Goal: Task Accomplishment & Management: Manage account settings

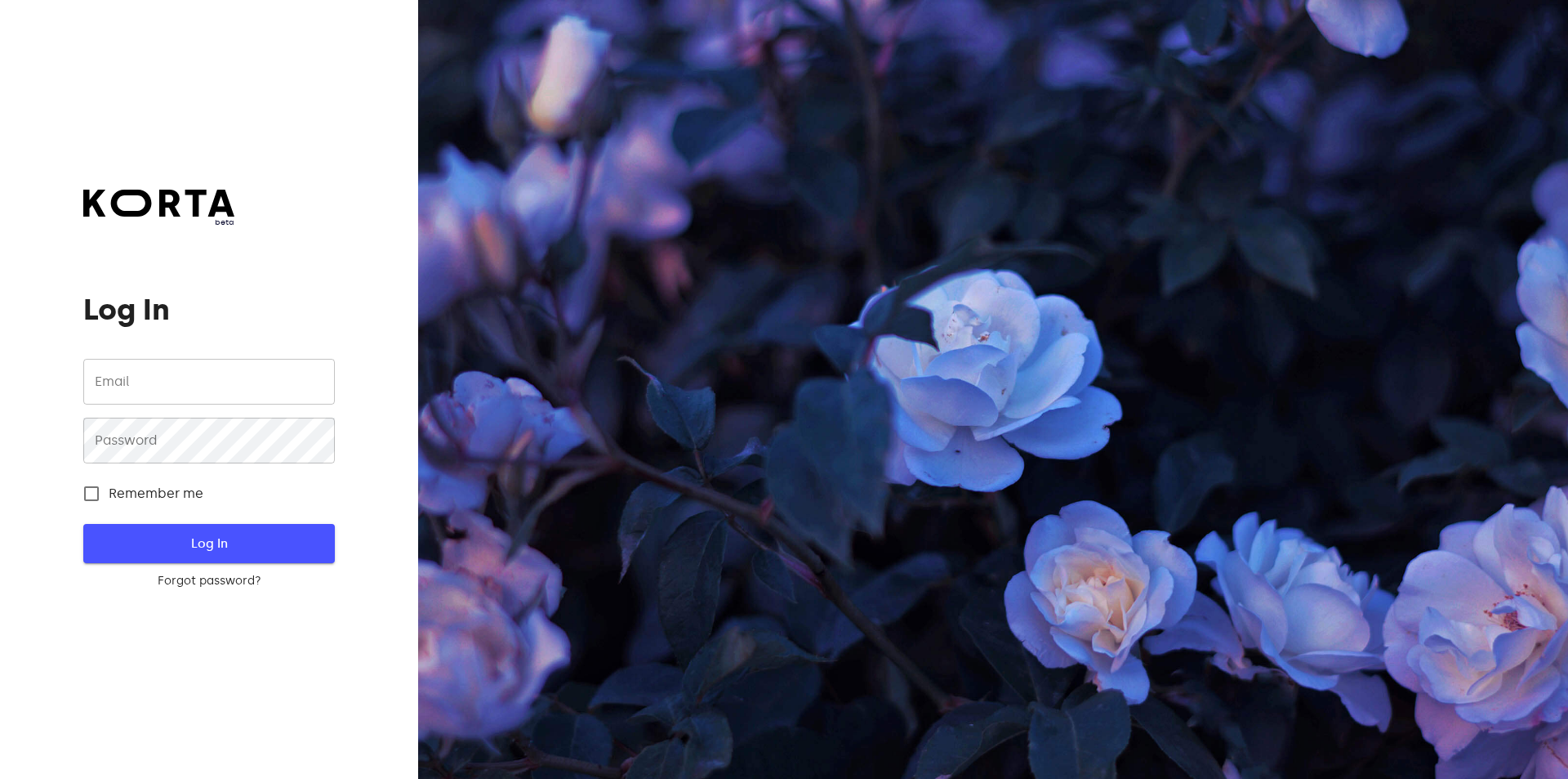
click at [272, 548] on span "Log In" at bounding box center [208, 543] width 198 height 21
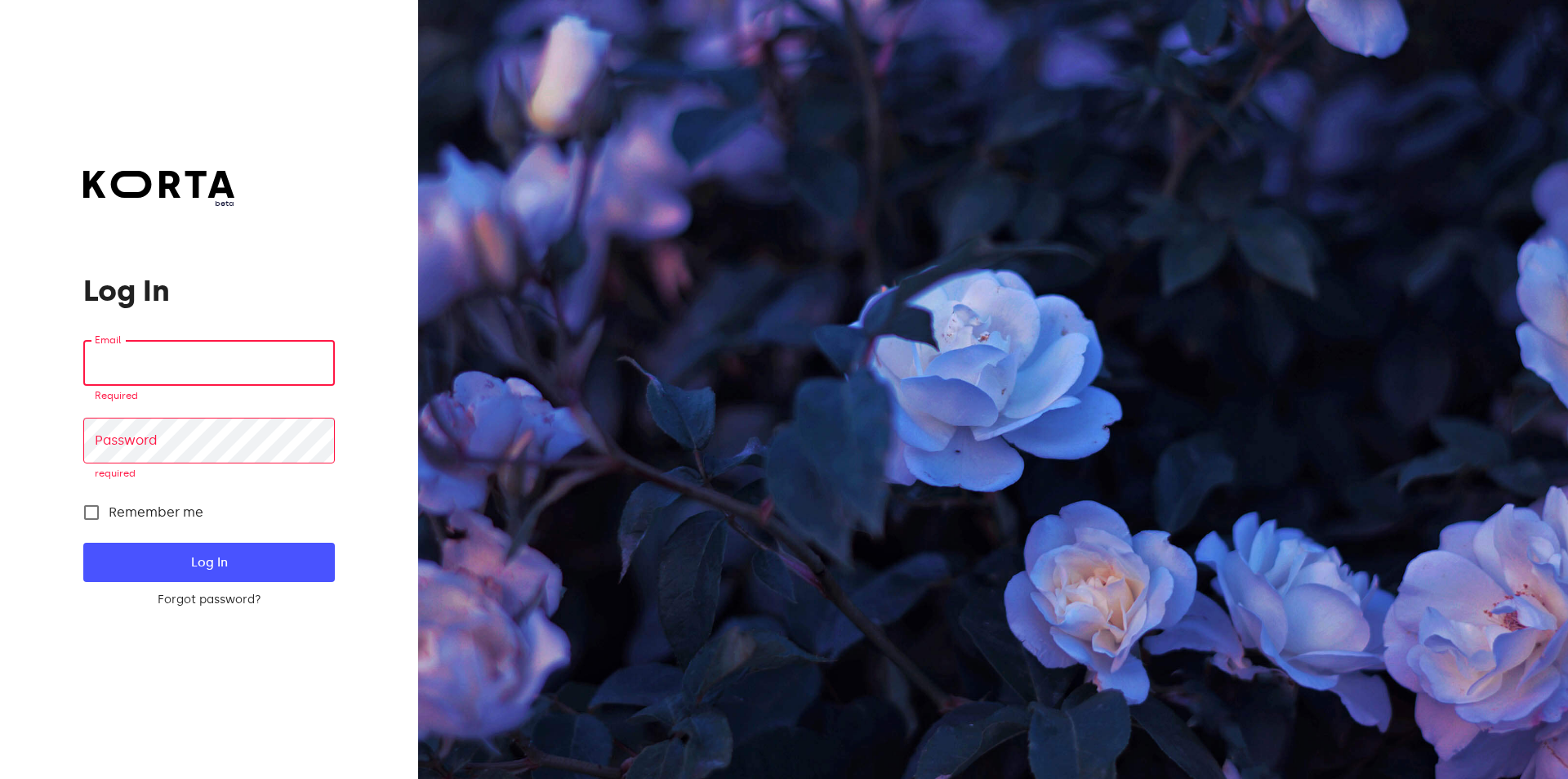
click at [260, 359] on input "email" at bounding box center [209, 362] width 251 height 45
type input "[EMAIL_ADDRESS][DOMAIN_NAME]"
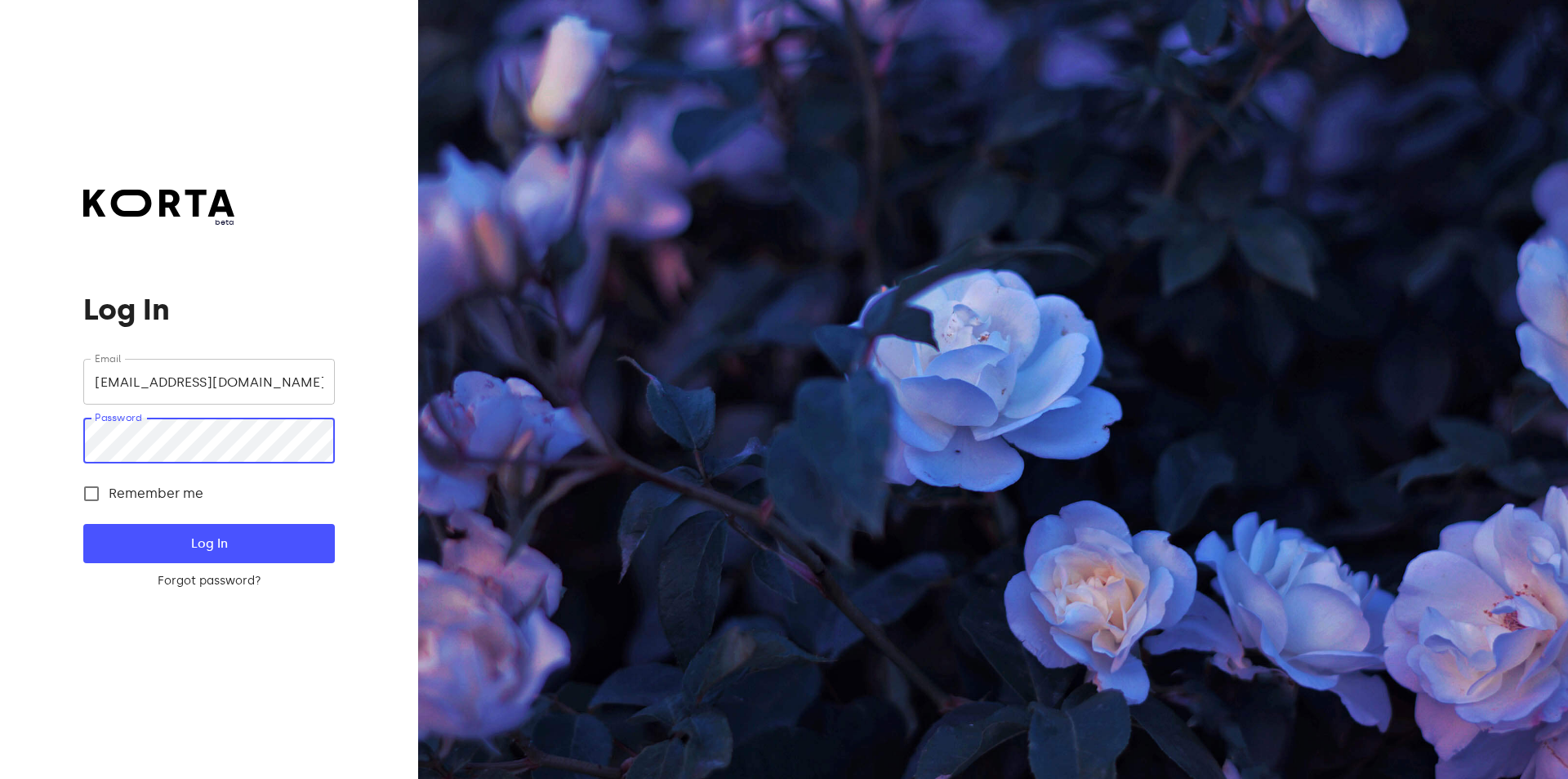
click at [84, 524] on button "Log In" at bounding box center [209, 543] width 251 height 39
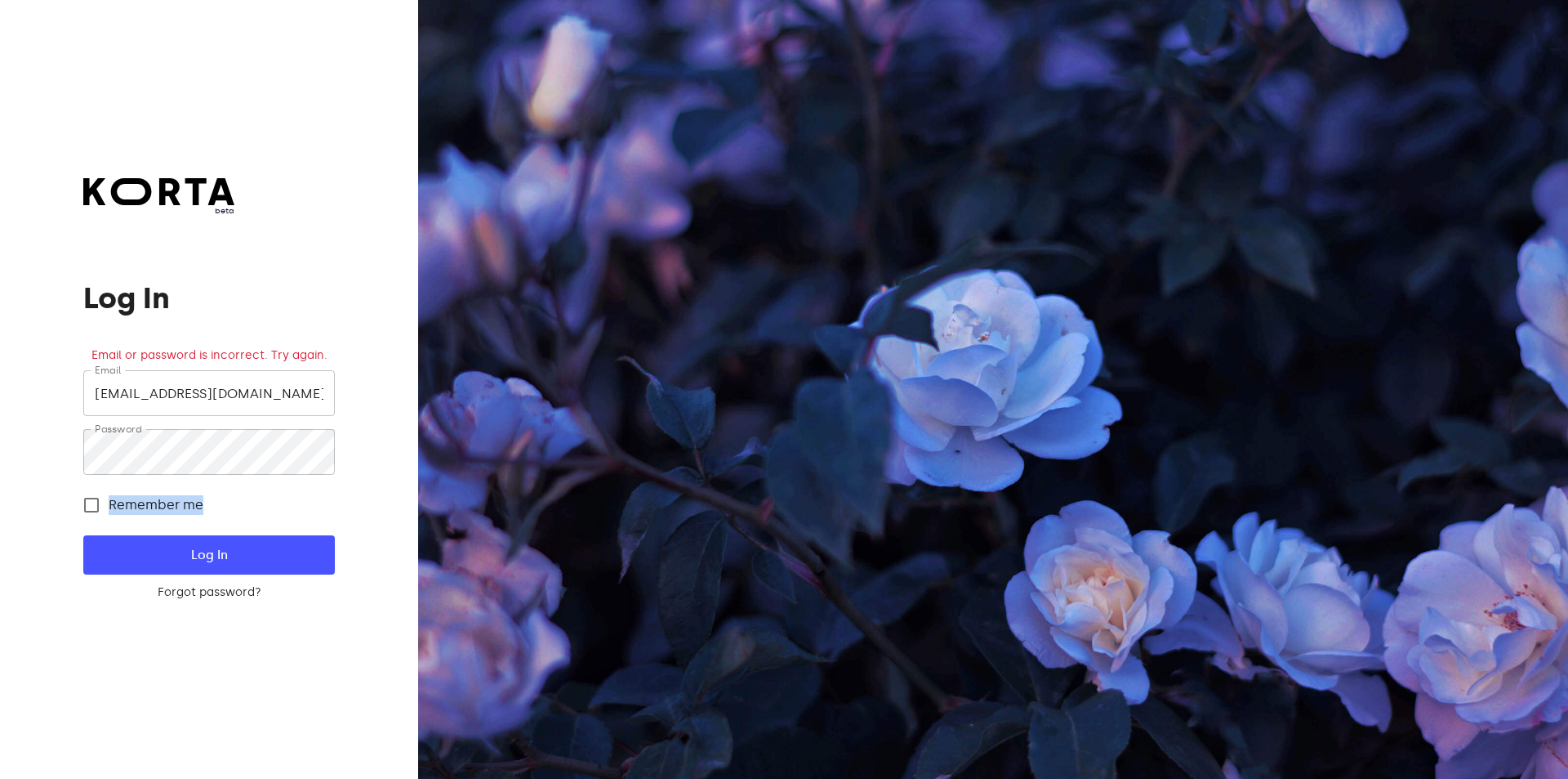
click at [199, 460] on form "Email [EMAIL_ADDRESS][DOMAIN_NAME] Email Password Password Remember me Log In F…" at bounding box center [209, 485] width 251 height 230
drag, startPoint x: 206, startPoint y: 476, endPoint x: 0, endPoint y: 465, distance: 206.3
click at [0, 465] on div "beta Log In Email or password is incorrect. Try again. Email [EMAIL_ADDRESS][DO…" at bounding box center [209, 390] width 418 height 779
click at [84, 535] on button "Log In" at bounding box center [209, 555] width 251 height 39
click at [0, 434] on div "beta Log In Email or password is incorrect. Try again. Email [EMAIL_ADDRESS][DO…" at bounding box center [209, 390] width 418 height 779
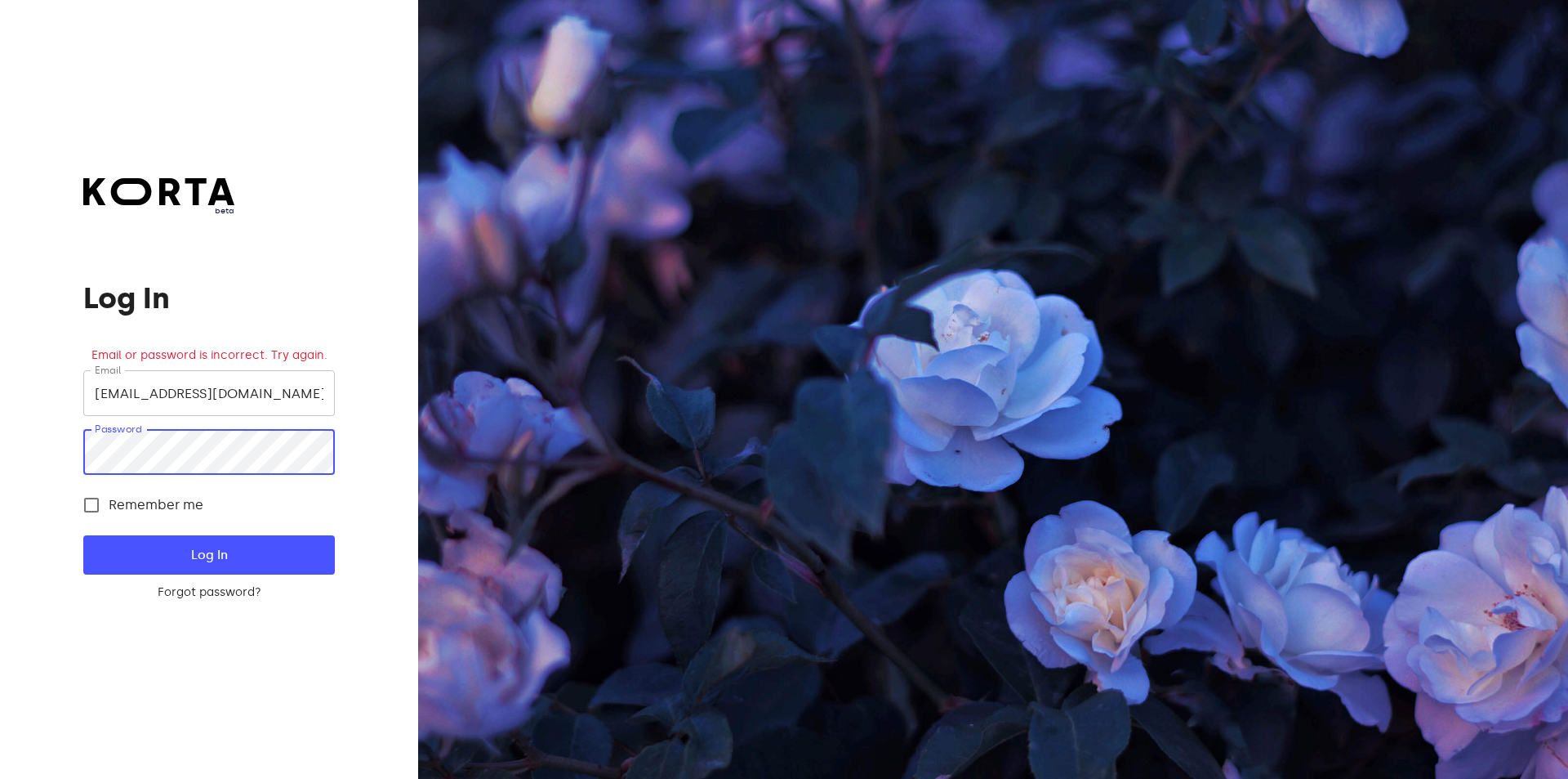
click at [84, 535] on button "Log In" at bounding box center [209, 555] width 251 height 39
